Goal: Task Accomplishment & Management: Use online tool/utility

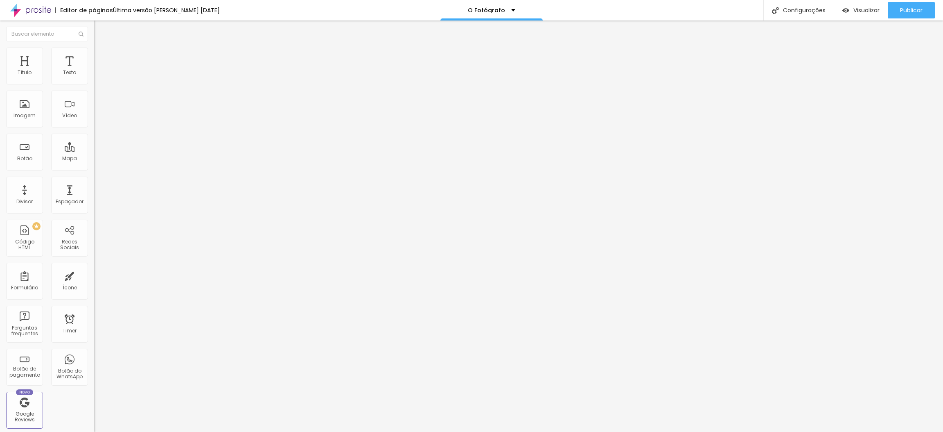
click at [100, 27] on img "button" at bounding box center [103, 30] width 7 height 7
click at [33, 118] on div "Imagem" at bounding box center [25, 116] width 22 height 6
click at [94, 34] on button "Editar Seção" at bounding box center [141, 29] width 94 height 19
click at [24, 127] on div "Imagem" at bounding box center [24, 108] width 37 height 37
click at [804, 9] on div "Configurações" at bounding box center [799, 10] width 70 height 20
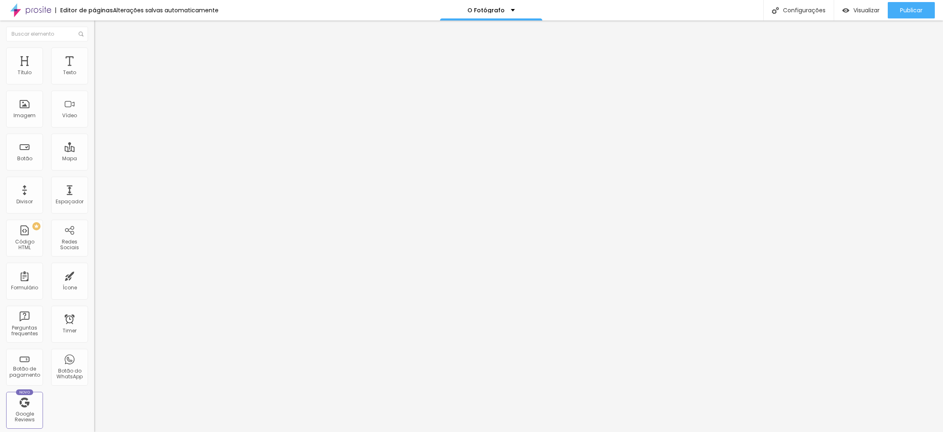
click at [619, 383] on div at bounding box center [471, 439] width 943 height 7
click at [100, 28] on img "button" at bounding box center [103, 30] width 7 height 7
click at [94, 56] on img at bounding box center [97, 59] width 7 height 7
click at [94, 54] on li "Estilo" at bounding box center [141, 51] width 94 height 8
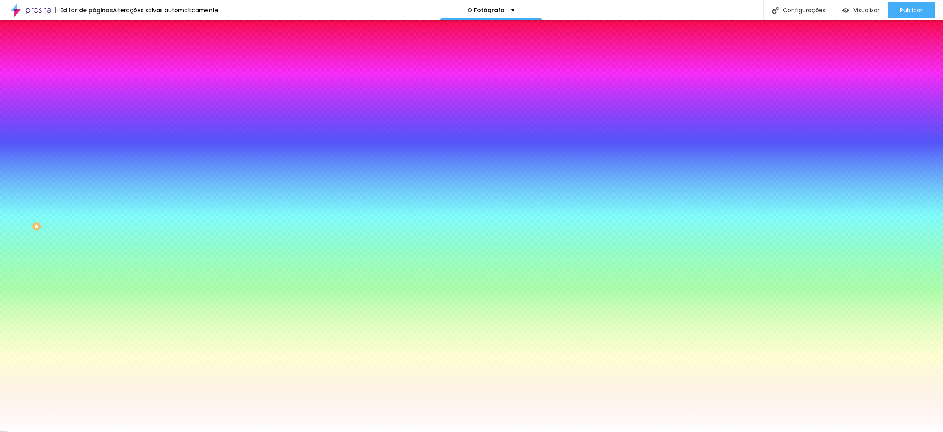
click at [94, 75] on span "Trocar imagem" at bounding box center [116, 71] width 45 height 7
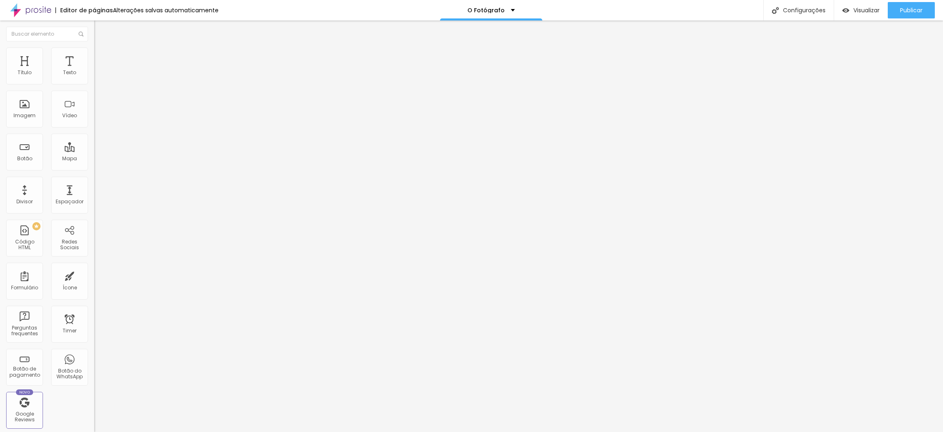
click at [102, 55] on span "Estilo" at bounding box center [108, 53] width 13 height 7
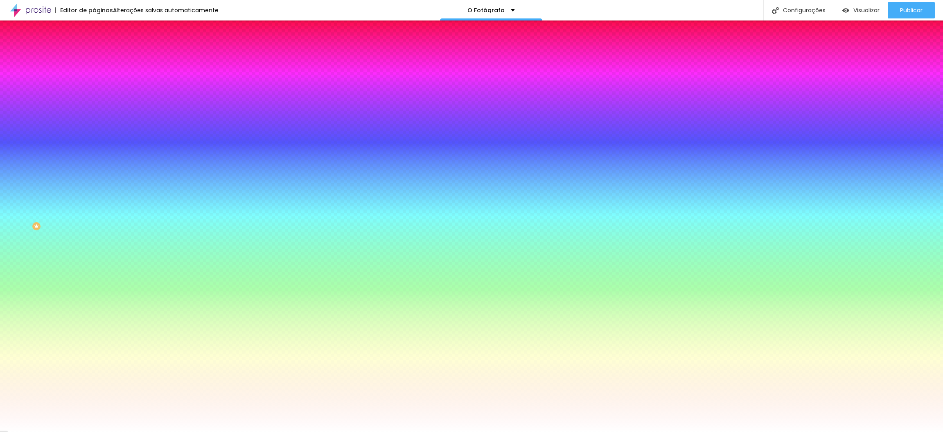
click at [94, 75] on span "Trocar imagem" at bounding box center [116, 71] width 45 height 7
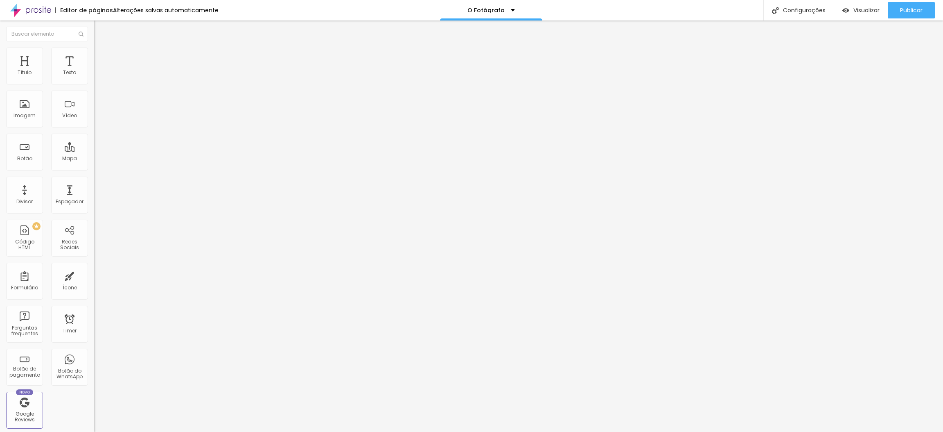
click at [94, 47] on li "Estilo" at bounding box center [141, 51] width 94 height 8
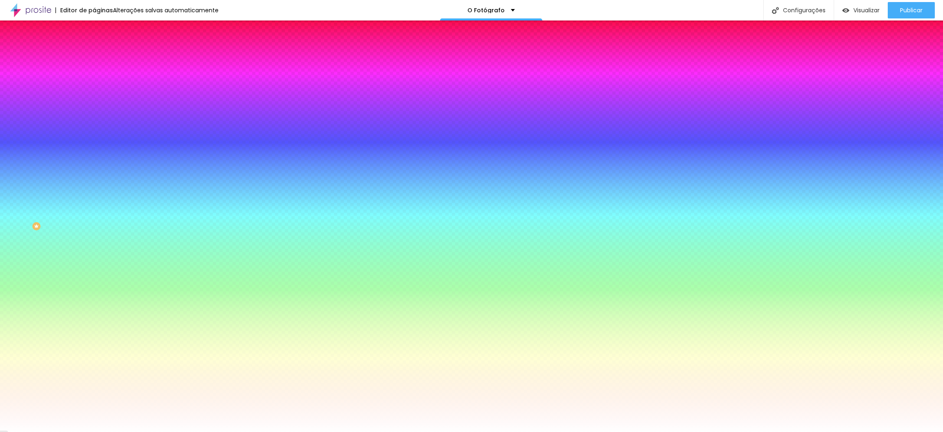
click at [94, 85] on span "Nenhum" at bounding box center [104, 81] width 21 height 7
click at [94, 98] on span "Parallax" at bounding box center [104, 94] width 20 height 7
click at [838, 10] on span "Visualizar" at bounding box center [867, 10] width 26 height 7
click at [94, 90] on span "Nenhum" at bounding box center [104, 86] width 21 height 7
click at [98, 144] on icon "button" at bounding box center [99, 141] width 3 height 3
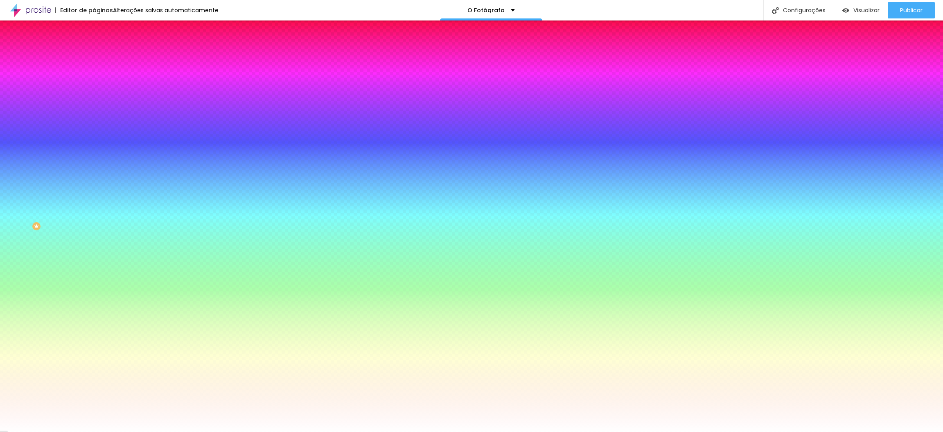
radio input "false"
radio input "true"
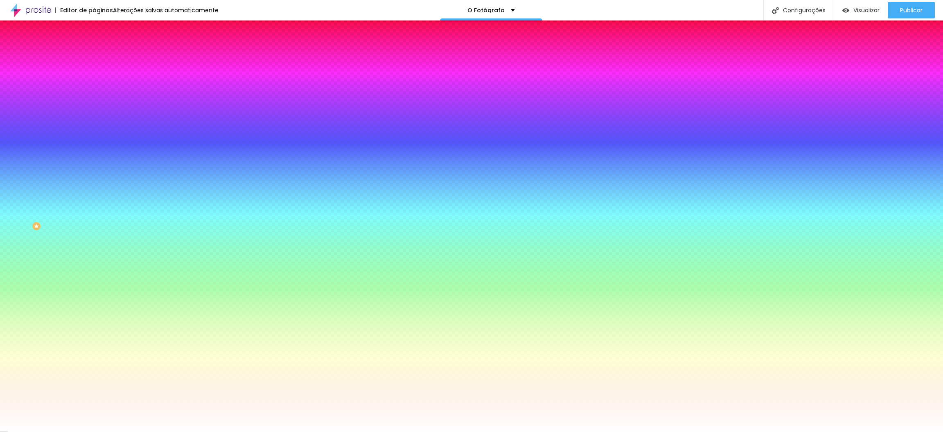
radio input "true"
radio input "false"
click at [193, 383] on div at bounding box center [471, 432] width 943 height 0
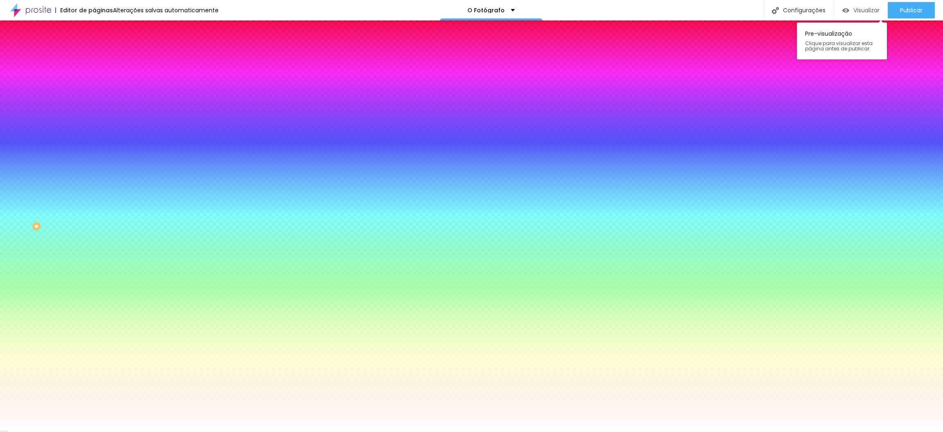
click at [838, 9] on span "Visualizar" at bounding box center [867, 10] width 26 height 7
click at [97, 145] on icon "button" at bounding box center [99, 142] width 5 height 5
radio input "false"
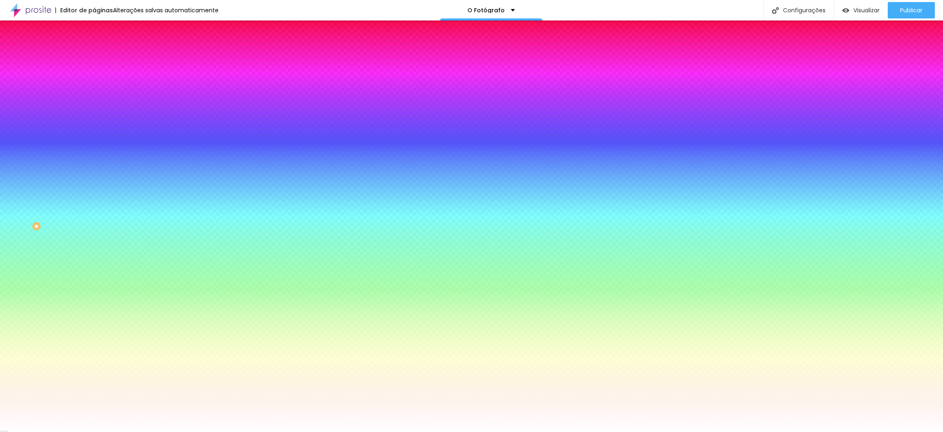
radio input "false"
radio input "true"
radio input "false"
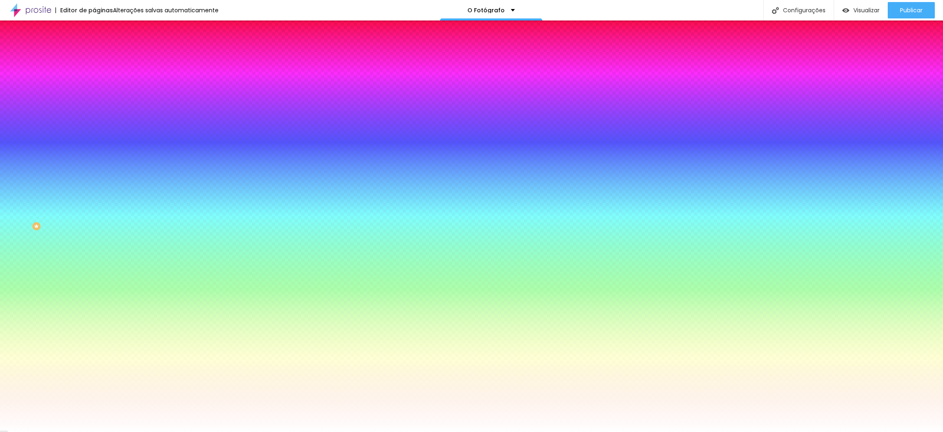
radio input "false"
radio input "true"
click at [215, 383] on div at bounding box center [471, 432] width 943 height 0
click at [838, 14] on span "Visualizar" at bounding box center [867, 10] width 26 height 7
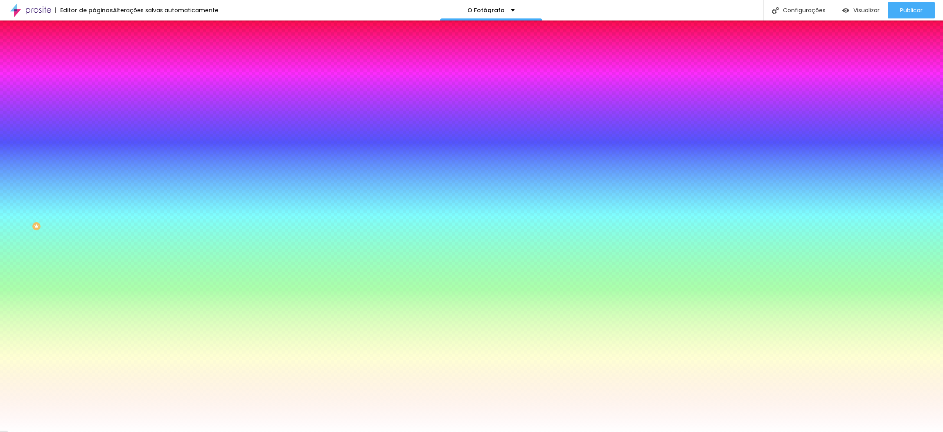
click at [97, 145] on icon "button" at bounding box center [99, 142] width 5 height 5
click at [175, 383] on div at bounding box center [471, 436] width 943 height 0
click at [46, 383] on div at bounding box center [471, 432] width 943 height 0
click at [97, 167] on icon "button" at bounding box center [99, 165] width 5 height 5
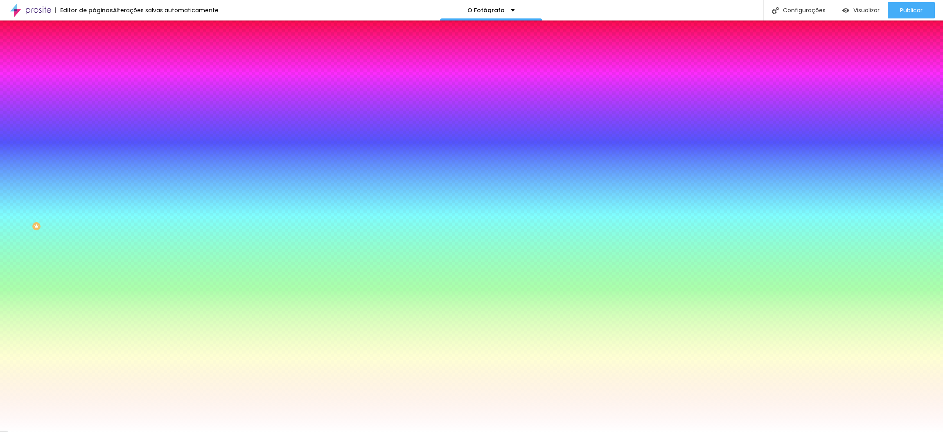
radio input "false"
radio input "true"
click at [838, 383] on div at bounding box center [471, 432] width 943 height 0
click at [838, 8] on div "Visualizar" at bounding box center [861, 10] width 37 height 7
click at [97, 167] on icon "button" at bounding box center [99, 165] width 5 height 5
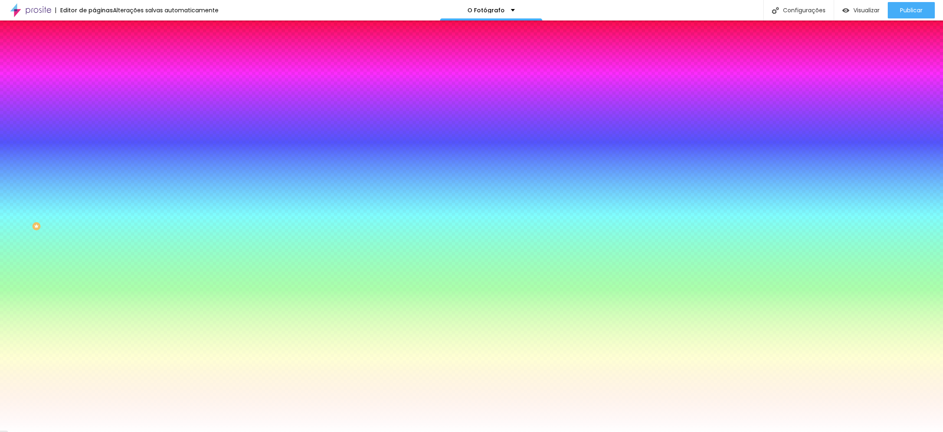
radio input "false"
radio input "true"
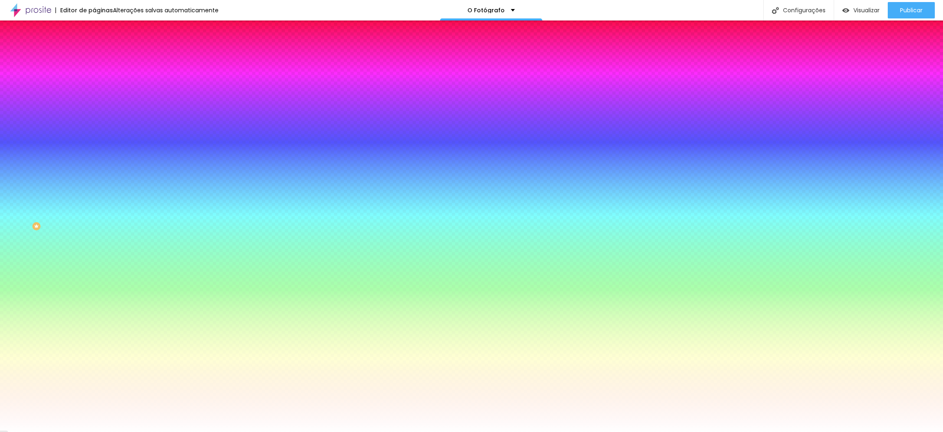
click at [838, 383] on div at bounding box center [471, 432] width 943 height 0
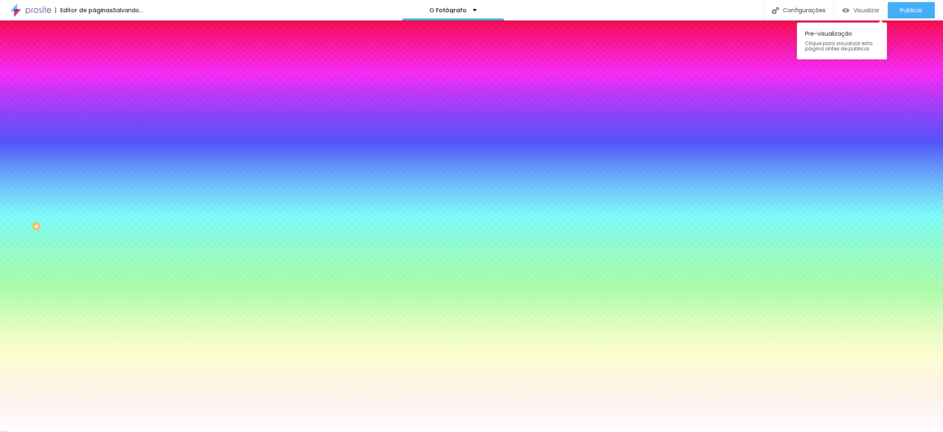
click at [838, 9] on span "Visualizar" at bounding box center [867, 10] width 26 height 7
click at [838, 7] on span "Visualizar" at bounding box center [867, 10] width 26 height 7
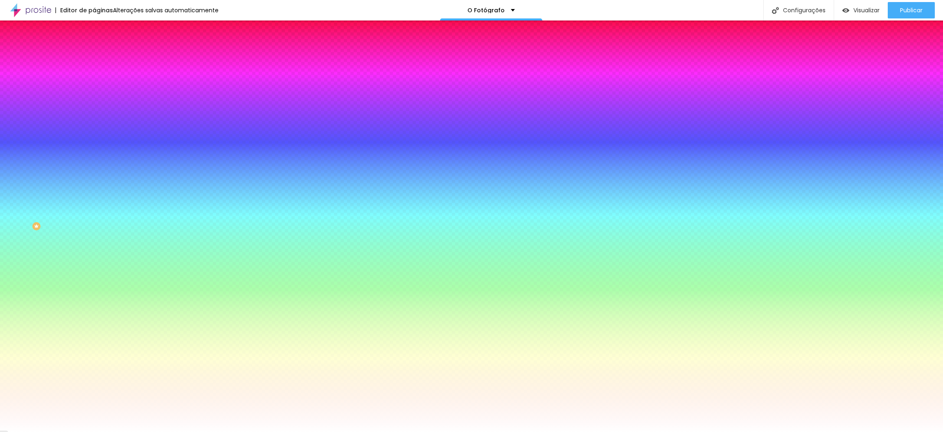
click at [97, 167] on icon "button" at bounding box center [99, 165] width 5 height 5
drag, startPoint x: 173, startPoint y: 251, endPoint x: 161, endPoint y: 252, distance: 11.9
click at [174, 383] on div at bounding box center [471, 436] width 943 height 0
click at [838, 383] on div at bounding box center [471, 432] width 943 height 0
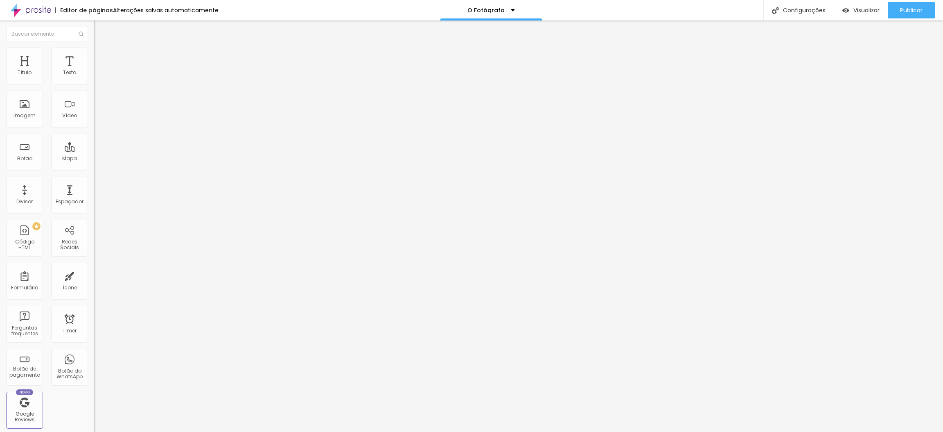
click at [94, 51] on img at bounding box center [97, 50] width 7 height 7
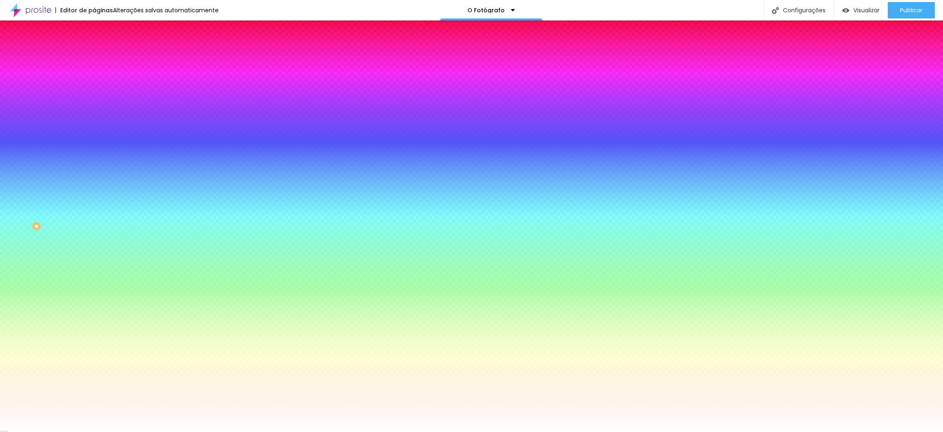
click at [94, 56] on li "Avançado" at bounding box center [141, 60] width 94 height 8
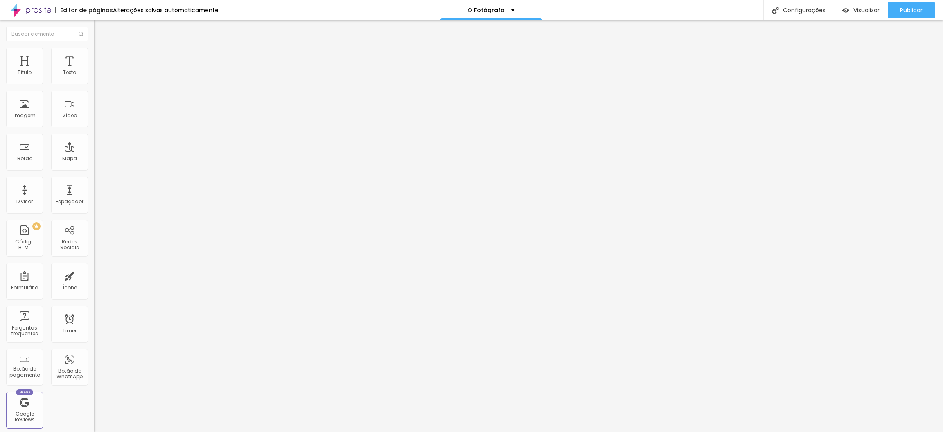
click at [102, 56] on span "Estilo" at bounding box center [108, 53] width 13 height 7
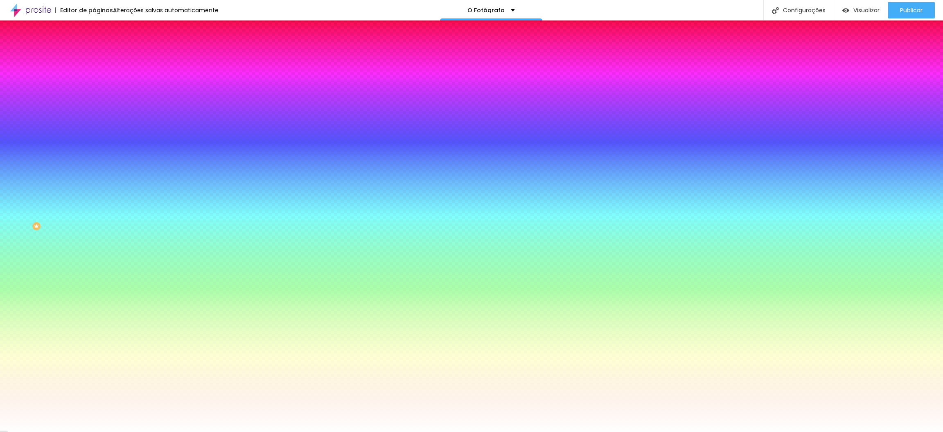
click at [94, 75] on div "Trocar imagem" at bounding box center [141, 72] width 94 height 6
click at [102, 48] on span "Conteúdo" at bounding box center [114, 44] width 25 height 7
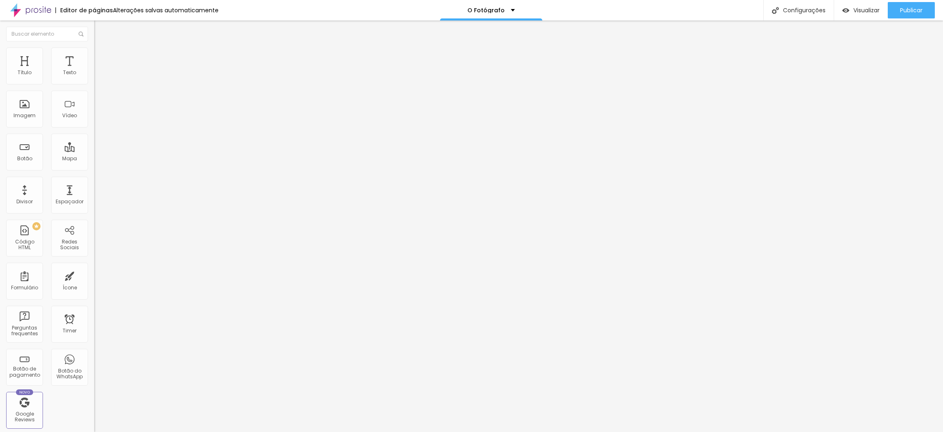
click at [94, 75] on span "Encaixotado" at bounding box center [110, 71] width 32 height 7
click at [94, 87] on span "Completo" at bounding box center [106, 83] width 25 height 7
click at [838, 9] on span "Visualizar" at bounding box center [867, 10] width 26 height 7
click at [94, 79] on span "Encaixotado" at bounding box center [110, 75] width 32 height 7
click at [100, 30] on img "button" at bounding box center [103, 30] width 7 height 7
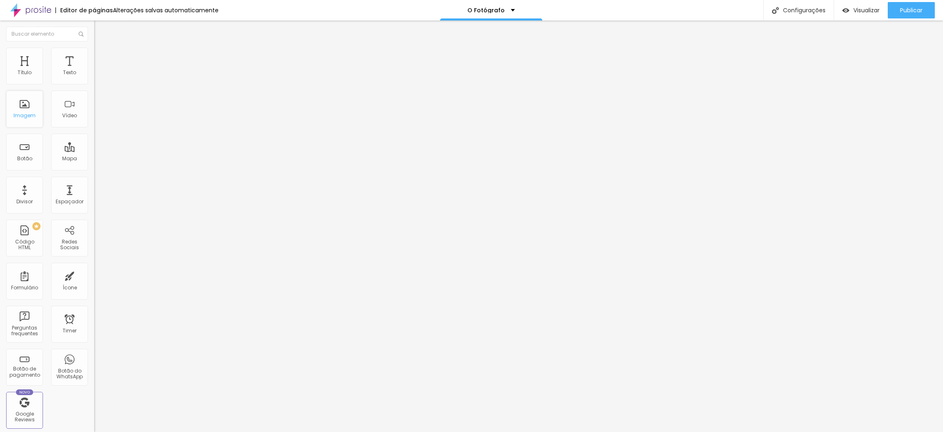
click at [23, 118] on div "Imagem" at bounding box center [25, 116] width 22 height 6
click at [94, 70] on span "Adicionar imagem" at bounding box center [120, 66] width 53 height 7
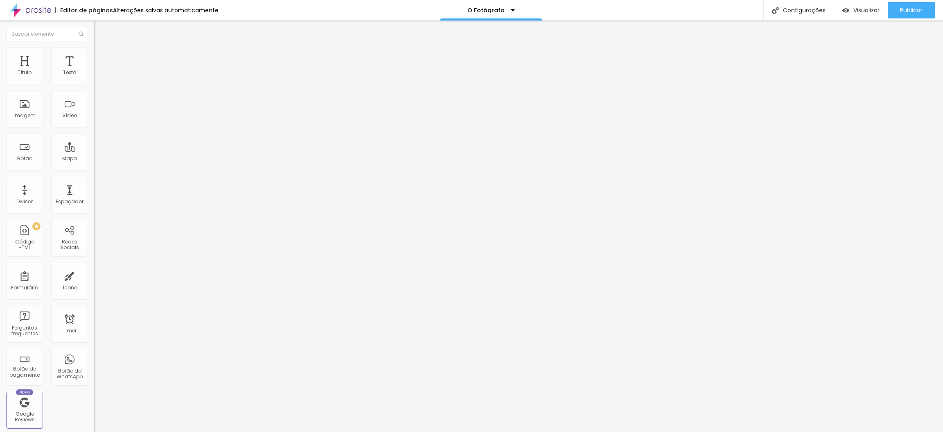
click at [94, 128] on span "Original" at bounding box center [104, 124] width 20 height 7
click at [94, 133] on span "Cinema" at bounding box center [104, 129] width 20 height 7
click at [94, 70] on span "Trocar imagem" at bounding box center [116, 66] width 45 height 7
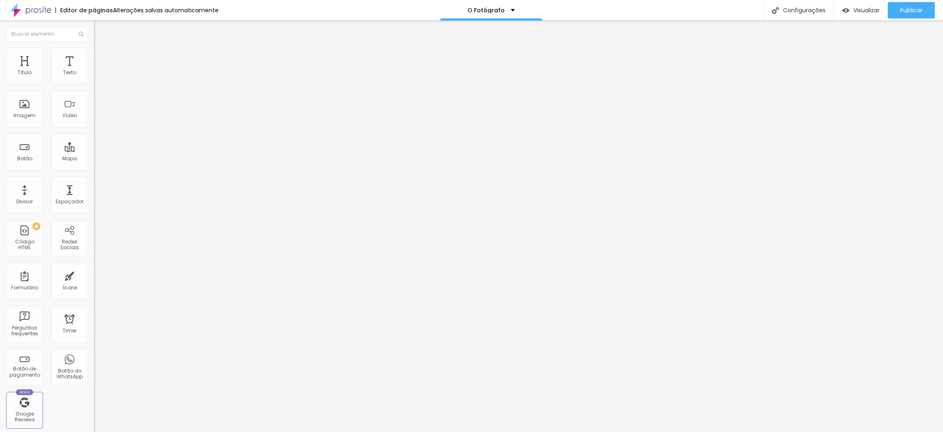
click at [94, 128] on span "16:9 Cinema" at bounding box center [109, 124] width 31 height 7
click at [94, 104] on img at bounding box center [97, 101] width 6 height 6
click at [94, 117] on img at bounding box center [97, 114] width 6 height 6
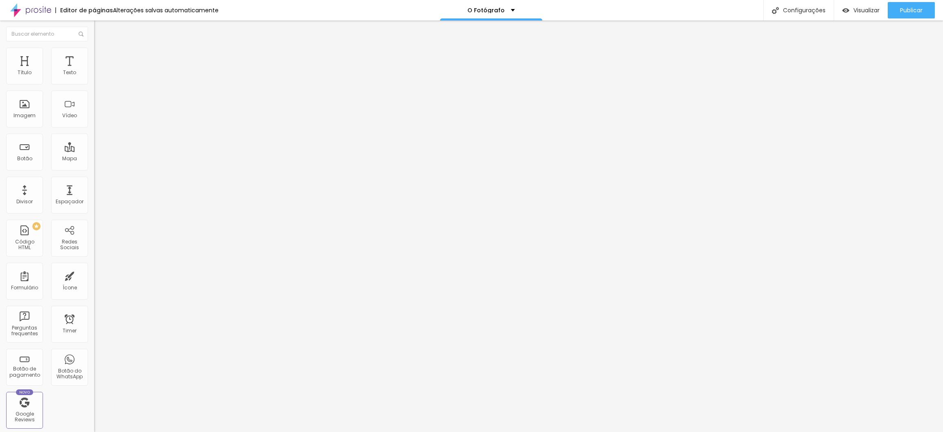
click at [94, 111] on div at bounding box center [141, 107] width 94 height 7
click at [94, 187] on div "Trocar imagem Descrição da imagem (Alt) Alinhamento Proporção 16:9 Cinema Cinem…" at bounding box center [141, 125] width 94 height 123
click at [94, 182] on img at bounding box center [96, 180] width 4 height 4
click at [94, 54] on li "Estilo" at bounding box center [141, 51] width 94 height 8
type input "2"
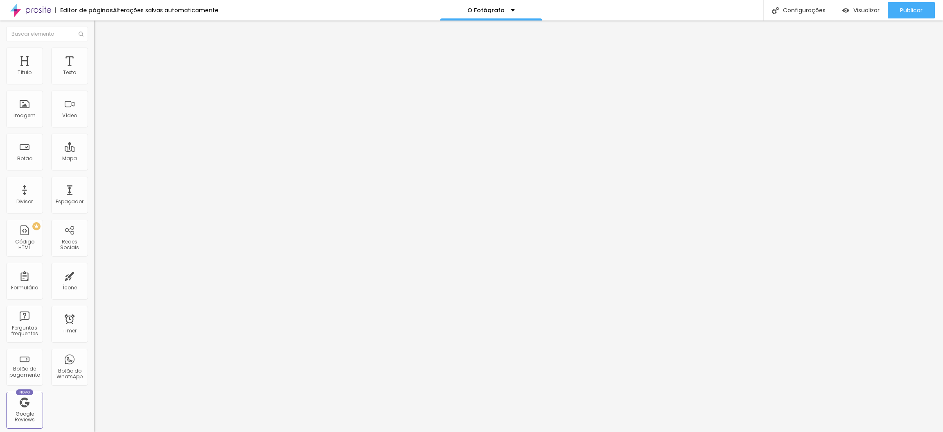
type input "2"
type input "4"
type input "13"
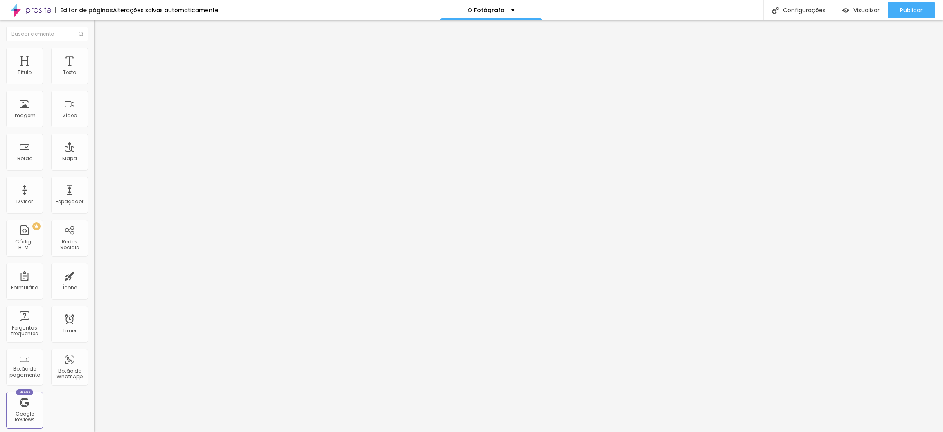
type input "21"
type input "23"
type input "25"
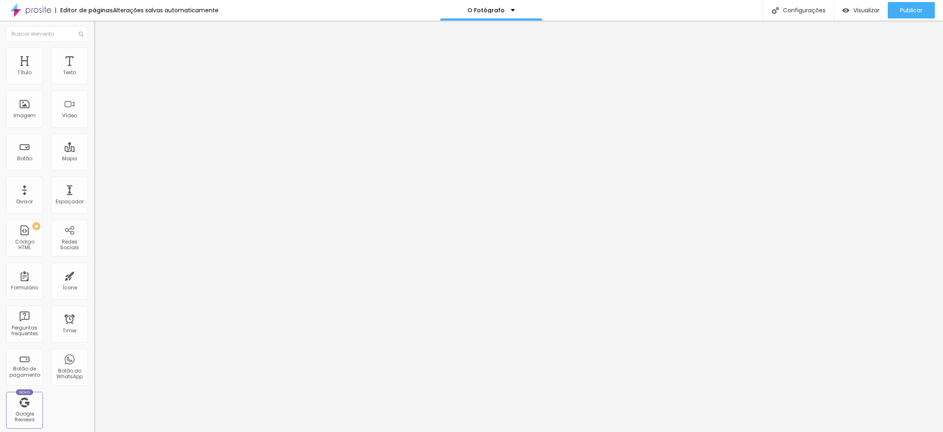
type input "25"
type input "27"
type input "33"
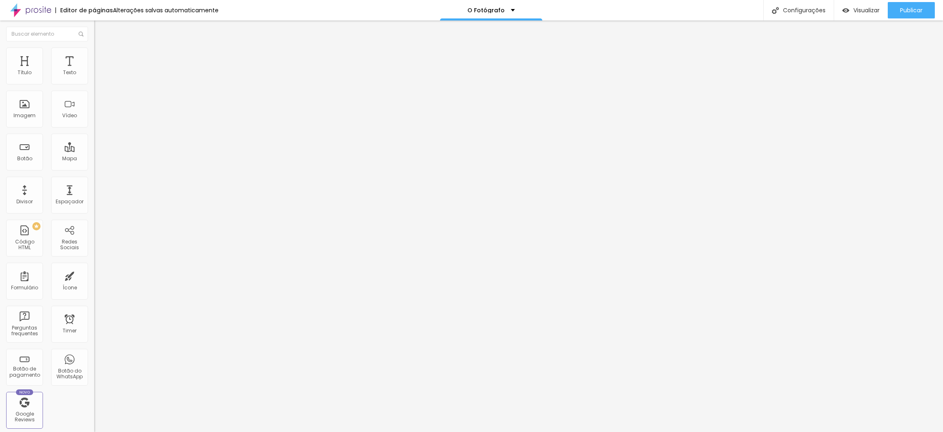
type input "39"
type input "43"
type input "61"
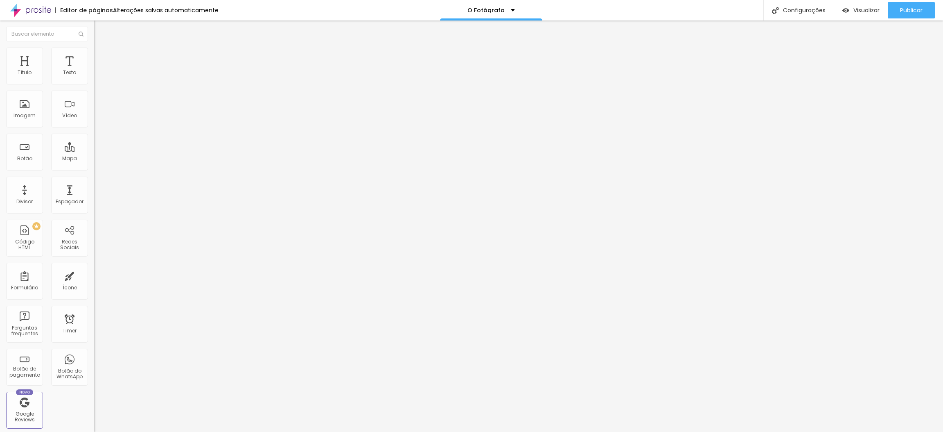
type input "61"
type input "98"
type input "118"
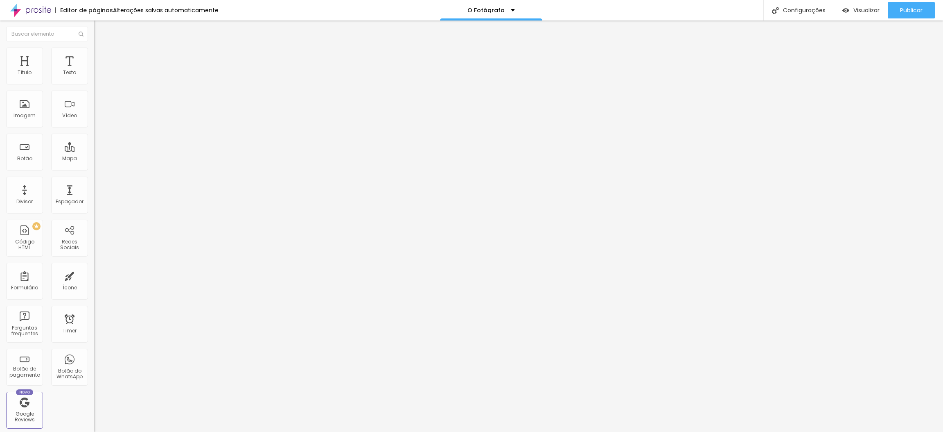
type input "132"
type input "138"
type input "150"
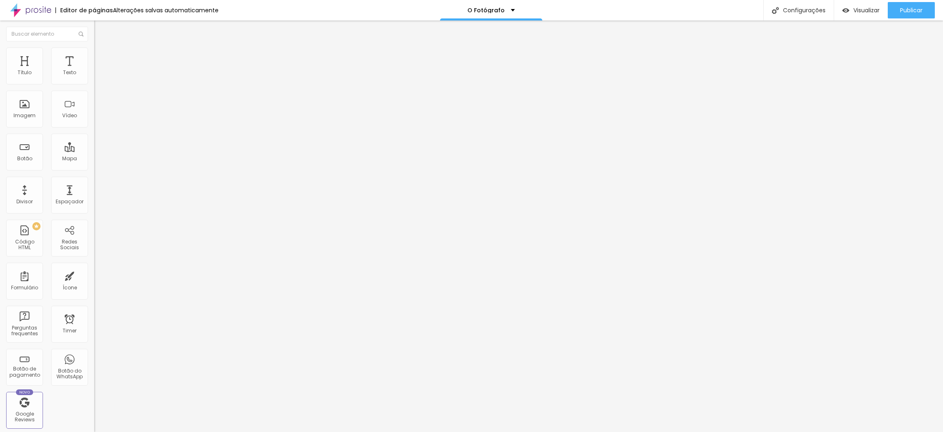
type input "150"
type input "162"
type input "169"
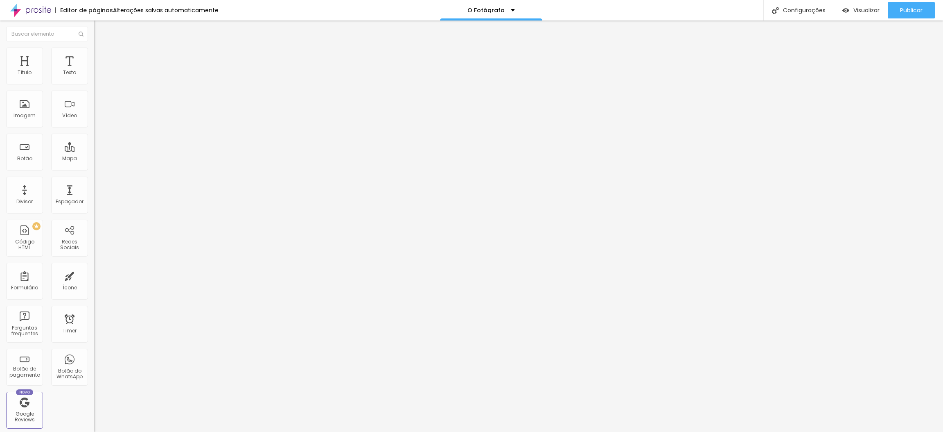
type input "177"
type input "185"
type input "193"
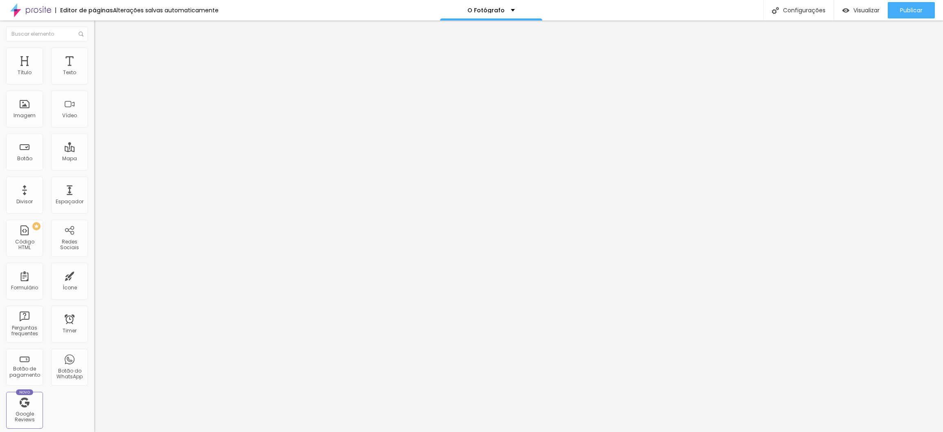
type input "193"
type input "197"
type input "200"
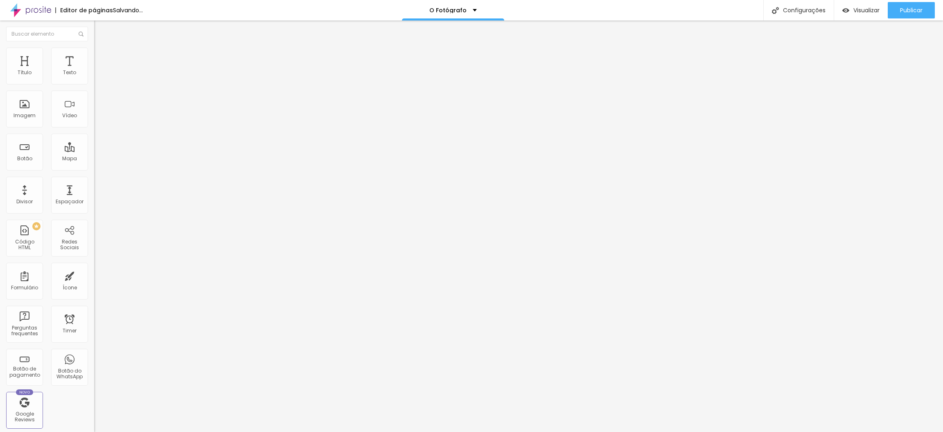
type input "185"
type input "166"
type input "92"
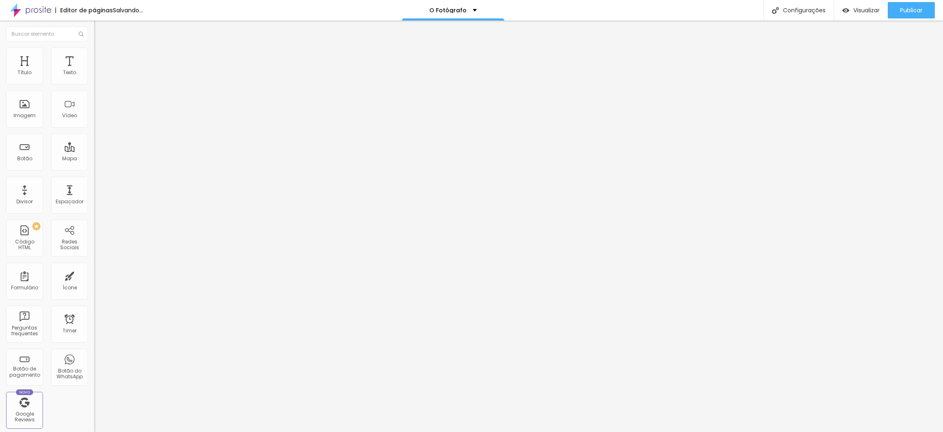
type input "92"
type input "65"
type input "53"
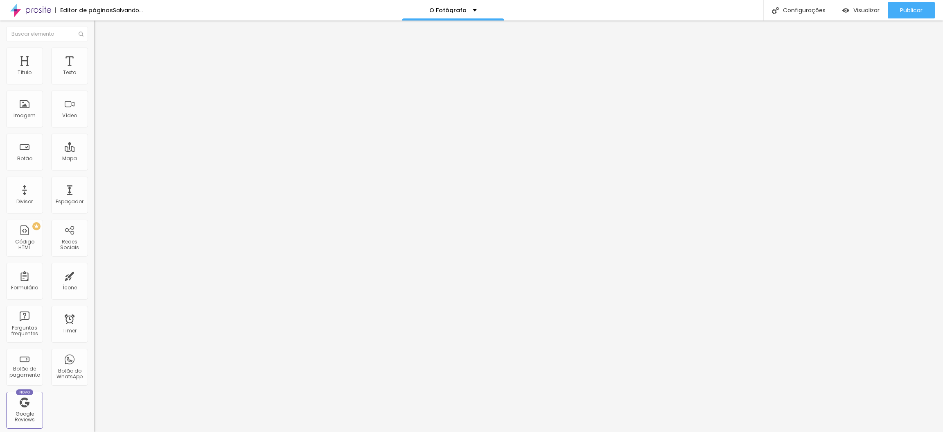
type input "47"
type input "17"
type input "9"
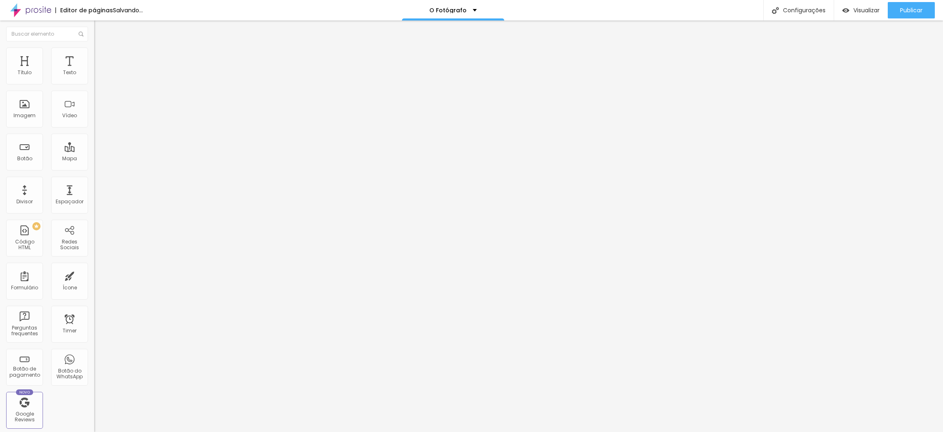
type input "9"
type input "0"
drag, startPoint x: 19, startPoint y: 106, endPoint x: 0, endPoint y: 104, distance: 19.0
click at [94, 180] on input "range" at bounding box center [120, 183] width 53 height 7
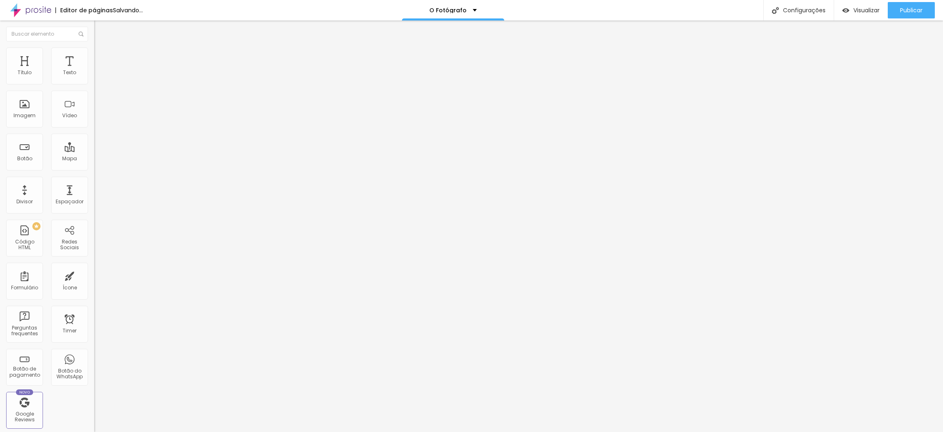
click at [94, 220] on button "button" at bounding box center [99, 224] width 11 height 9
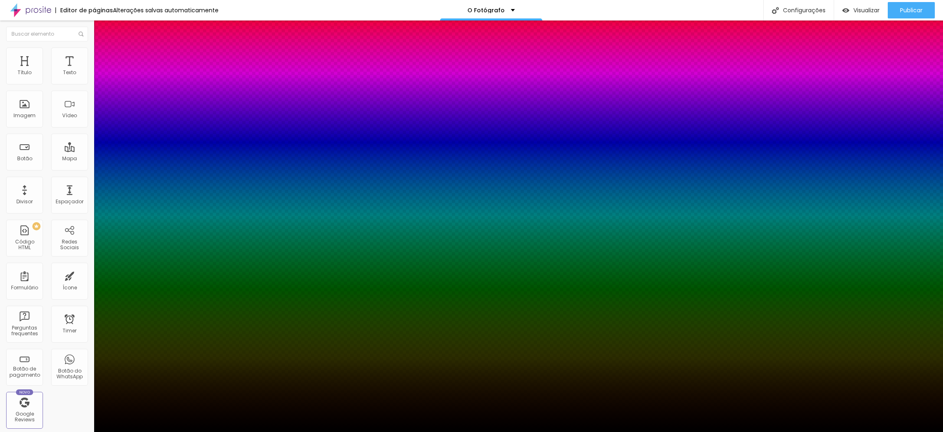
click at [147, 383] on div at bounding box center [471, 436] width 943 height 0
click at [838, 383] on div at bounding box center [471, 432] width 943 height 0
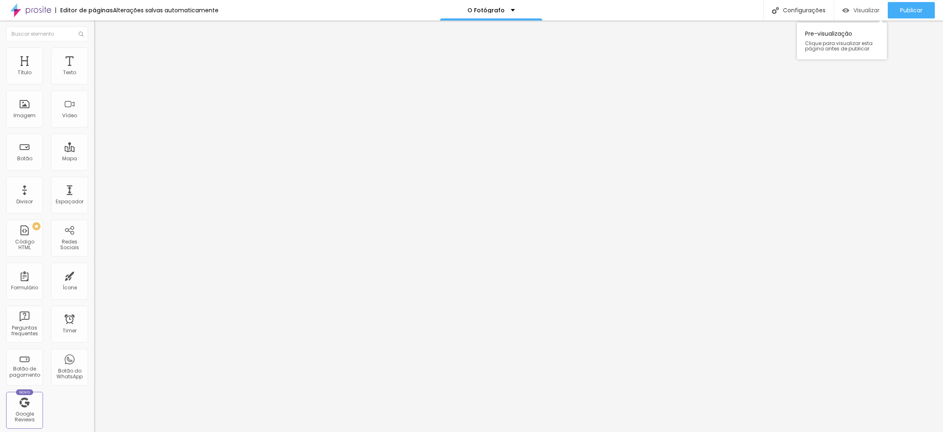
click at [838, 10] on span "Visualizar" at bounding box center [867, 10] width 26 height 7
click at [97, 221] on icon "button" at bounding box center [99, 223] width 5 height 5
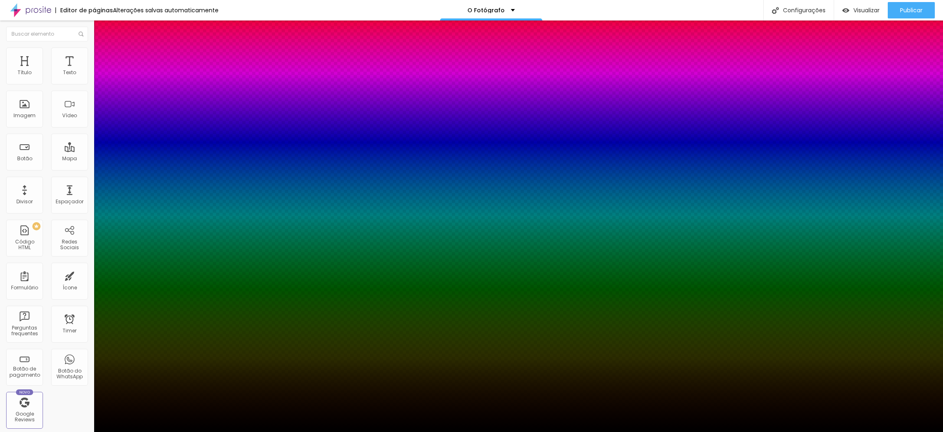
type input "3"
type input "6"
type input "9"
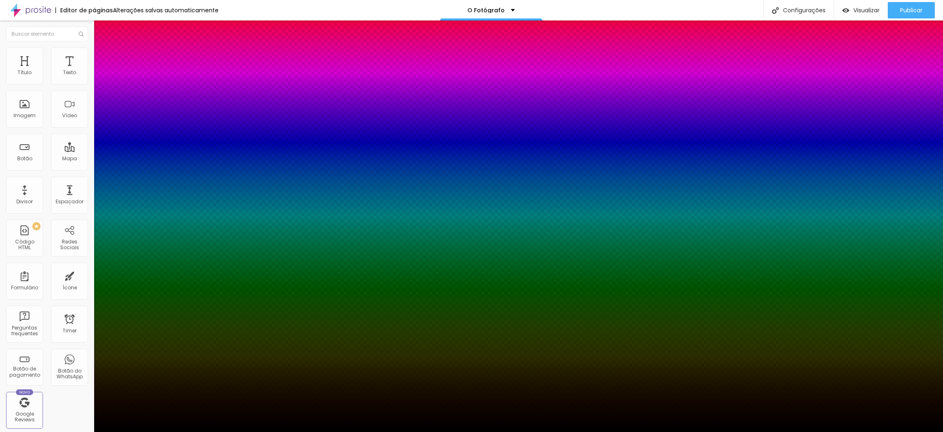
type input "9"
type input "43"
type input "54"
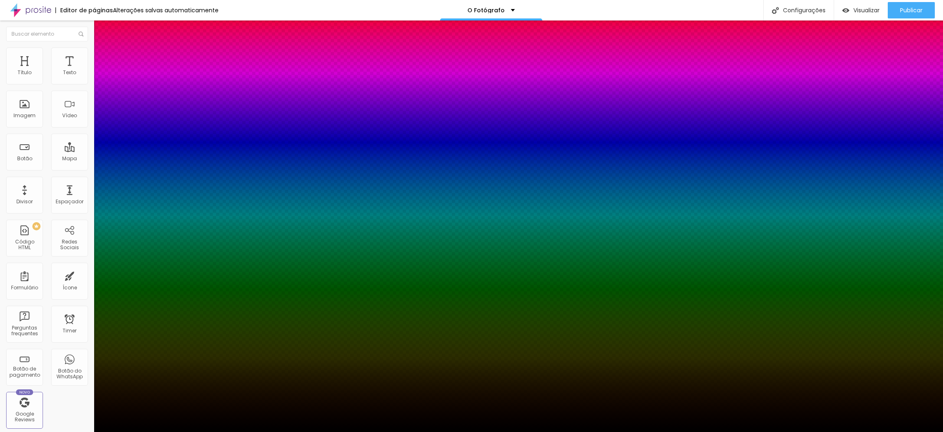
type input "62"
type input "75"
type input "83"
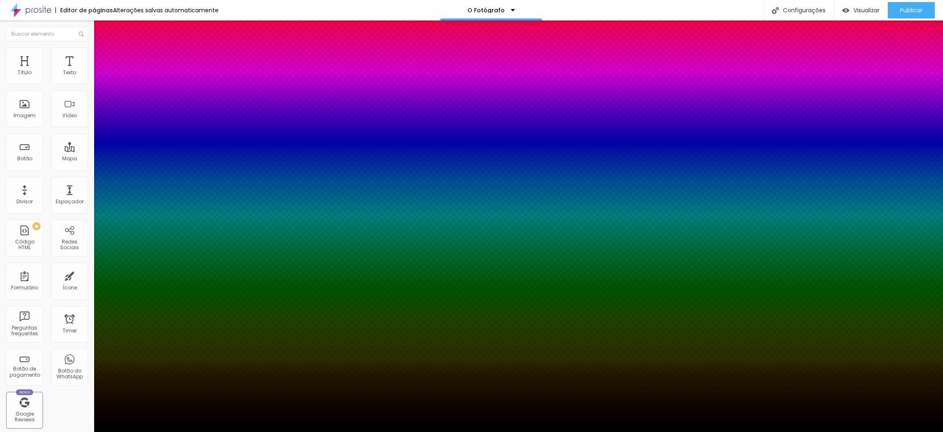
type input "83"
type input "91"
type input "97"
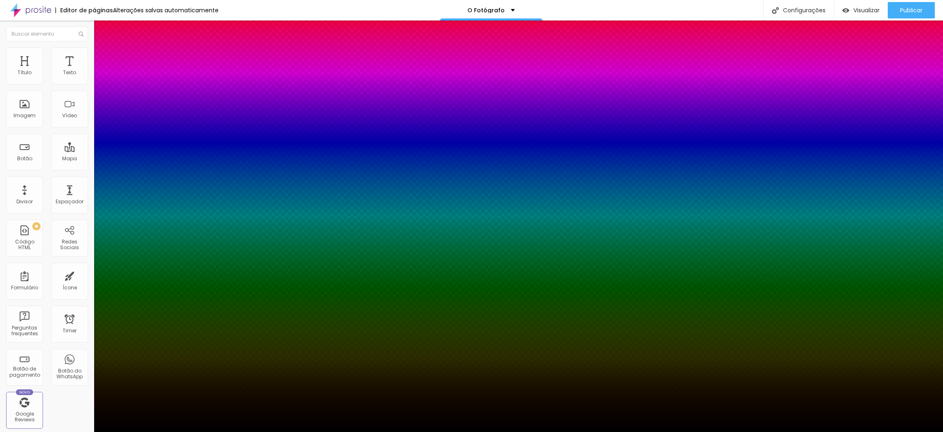
type input "100"
type input "91"
type input "75"
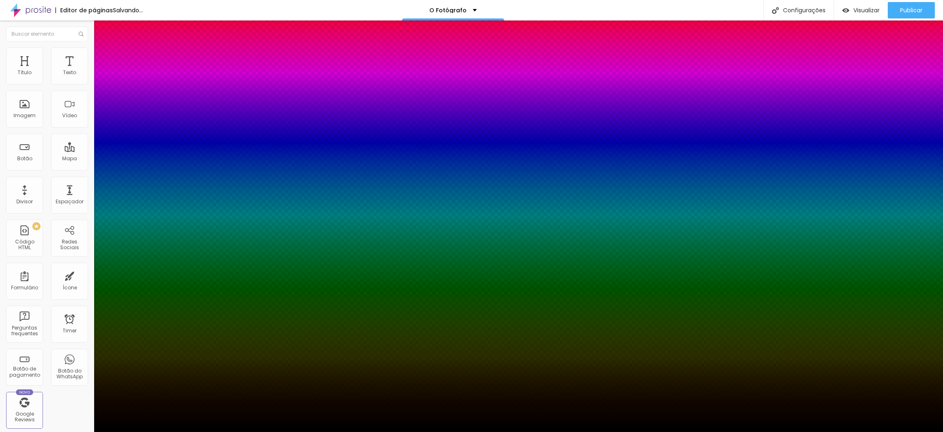
drag, startPoint x: 136, startPoint y: 224, endPoint x: 149, endPoint y: 224, distance: 13.5
type input "75"
click at [81, 383] on div at bounding box center [471, 432] width 943 height 0
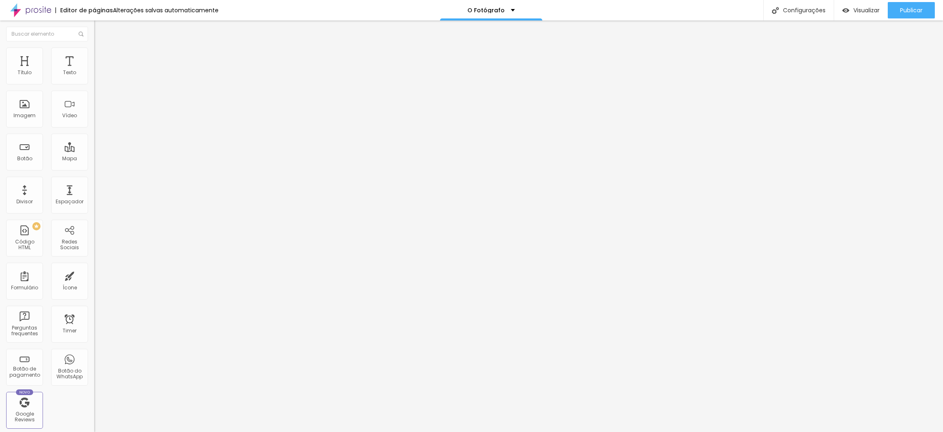
click at [102, 59] on span "Avançado" at bounding box center [115, 61] width 27 height 7
click at [94, 47] on li "Conteúdo" at bounding box center [141, 43] width 94 height 8
click at [100, 29] on div "Editar Imagem" at bounding box center [127, 30] width 55 height 7
click at [100, 29] on img "button" at bounding box center [103, 30] width 7 height 7
click at [100, 31] on img "button" at bounding box center [103, 30] width 7 height 7
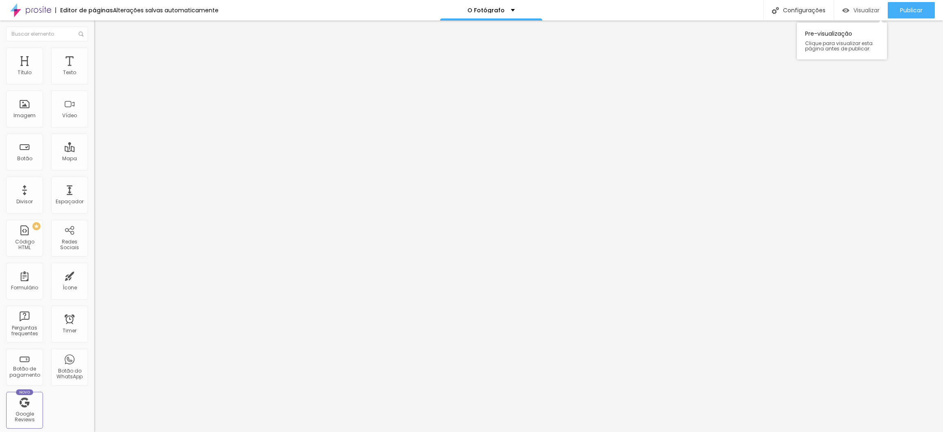
click at [838, 9] on span "Visualizar" at bounding box center [867, 10] width 26 height 7
